Goal: Book appointment/travel/reservation

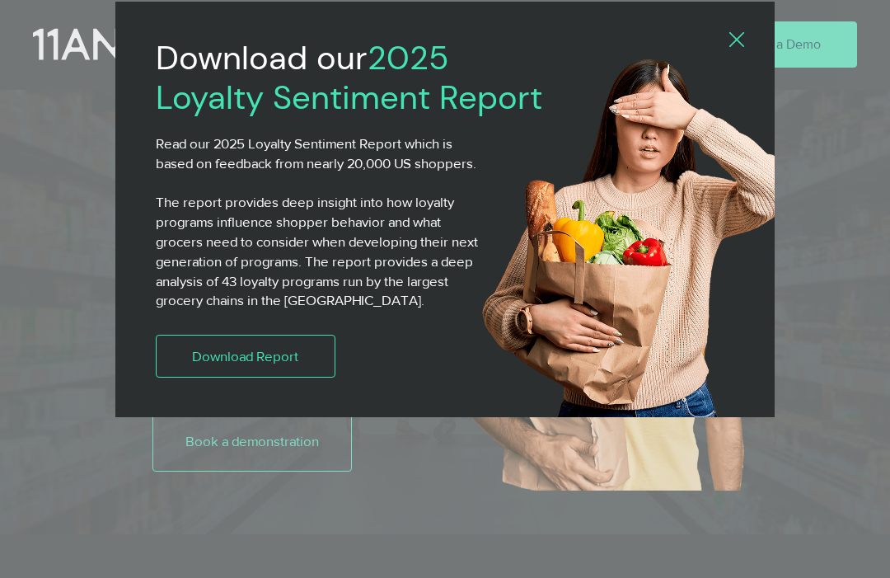
click at [744, 36] on icon "Back to site" at bounding box center [737, 39] width 15 height 15
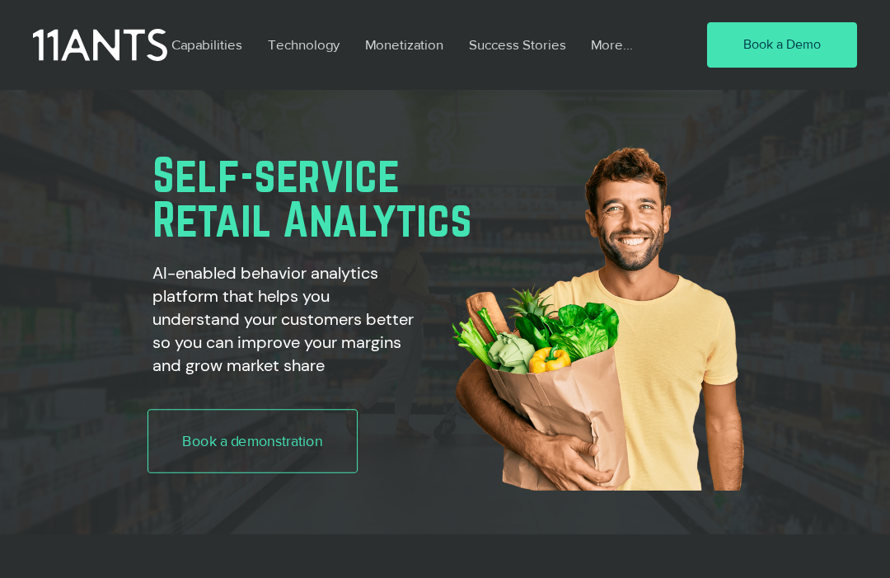
click at [210, 430] on link "Book a demonstration" at bounding box center [253, 441] width 210 height 64
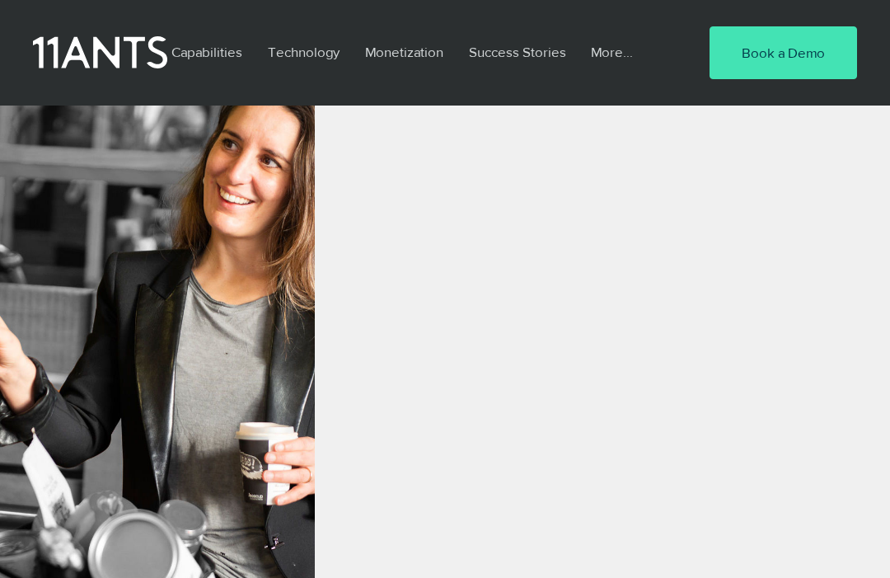
scroll to position [825, 0]
click at [797, 244] on div "main content" at bounding box center [602, 87] width 575 height 1285
click at [792, 62] on span "Book a Demo" at bounding box center [783, 53] width 83 height 20
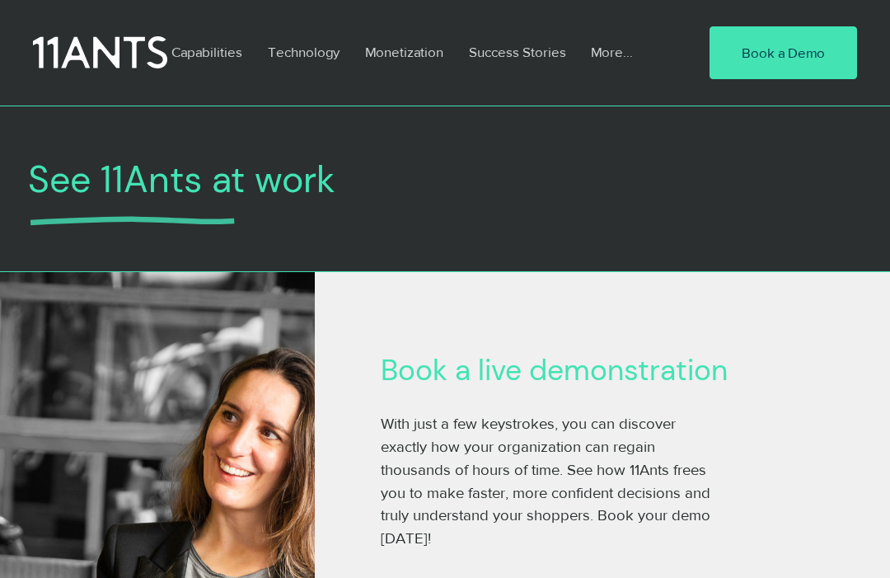
click at [61, 185] on span "See 11Ants at work" at bounding box center [182, 180] width 308 height 48
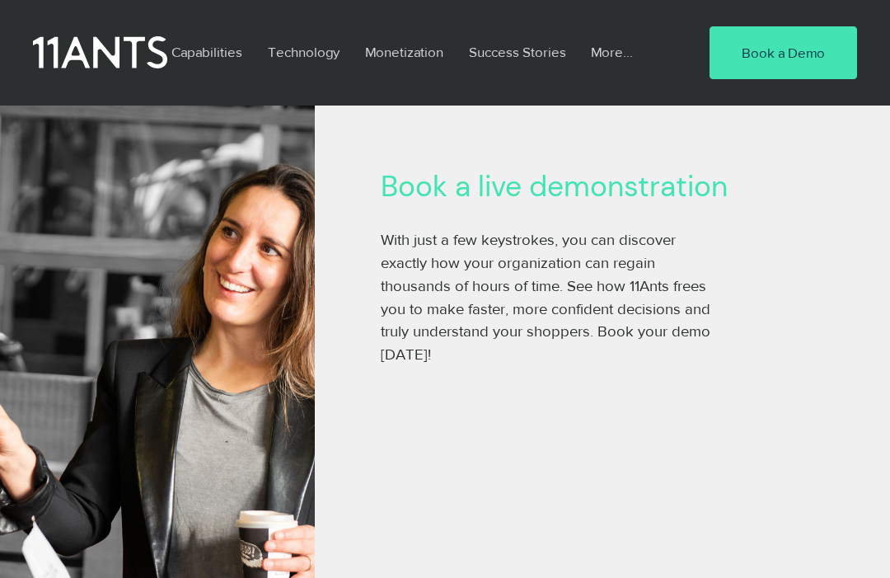
scroll to position [186, 0]
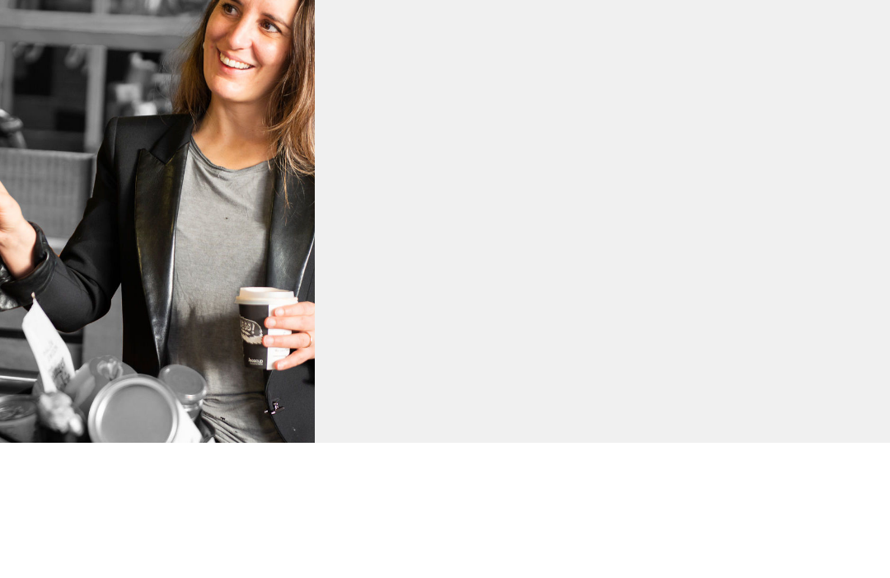
scroll to position [726, 0]
